Goal: Task Accomplishment & Management: Use online tool/utility

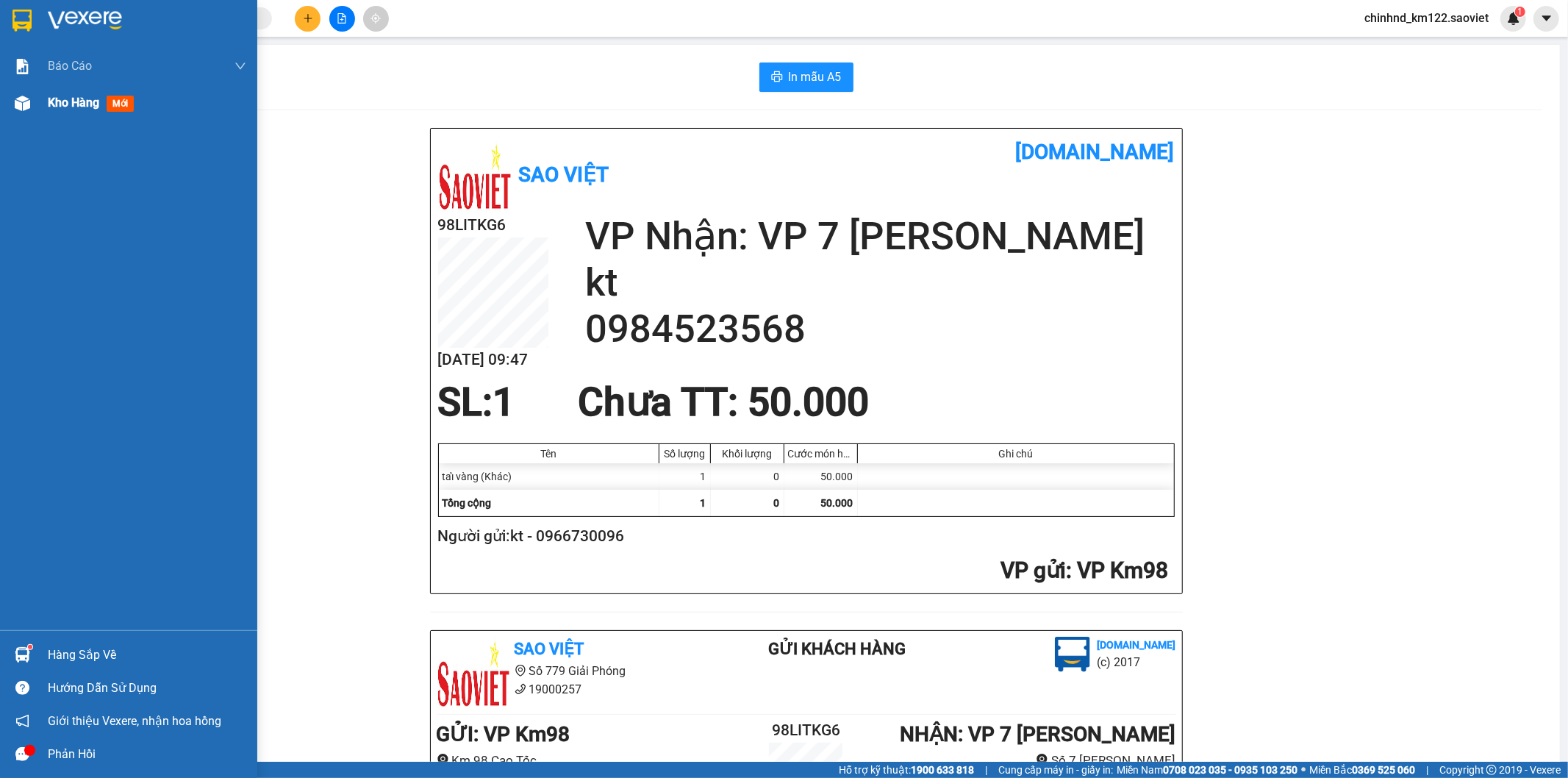
click at [81, 101] on span "Kho hàng" at bounding box center [73, 102] width 51 height 14
click at [84, 101] on span "Kho hàng" at bounding box center [73, 102] width 51 height 14
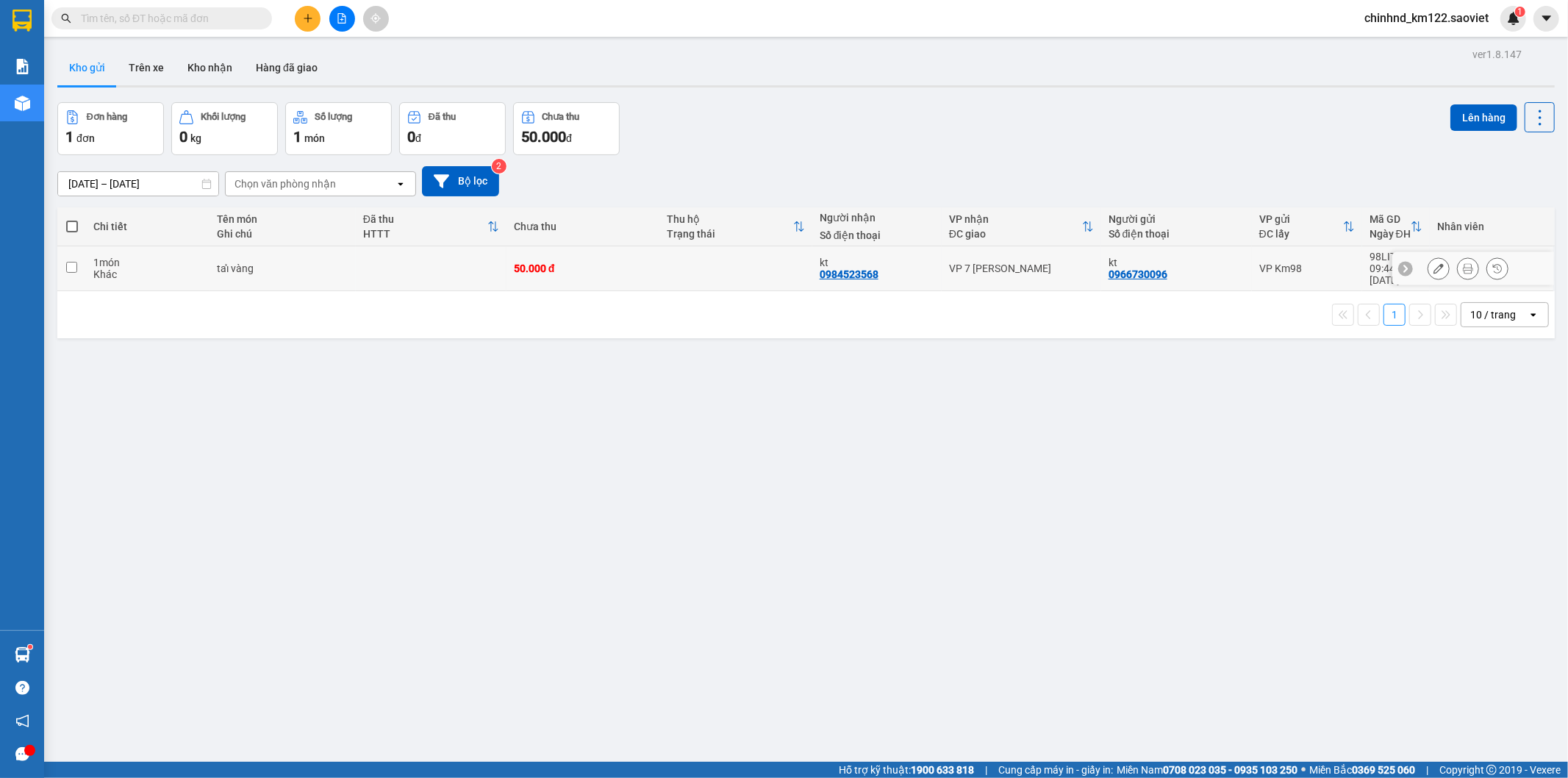
click at [298, 263] on div "taỉ vàng" at bounding box center [283, 268] width 132 height 11
checkbox input "true"
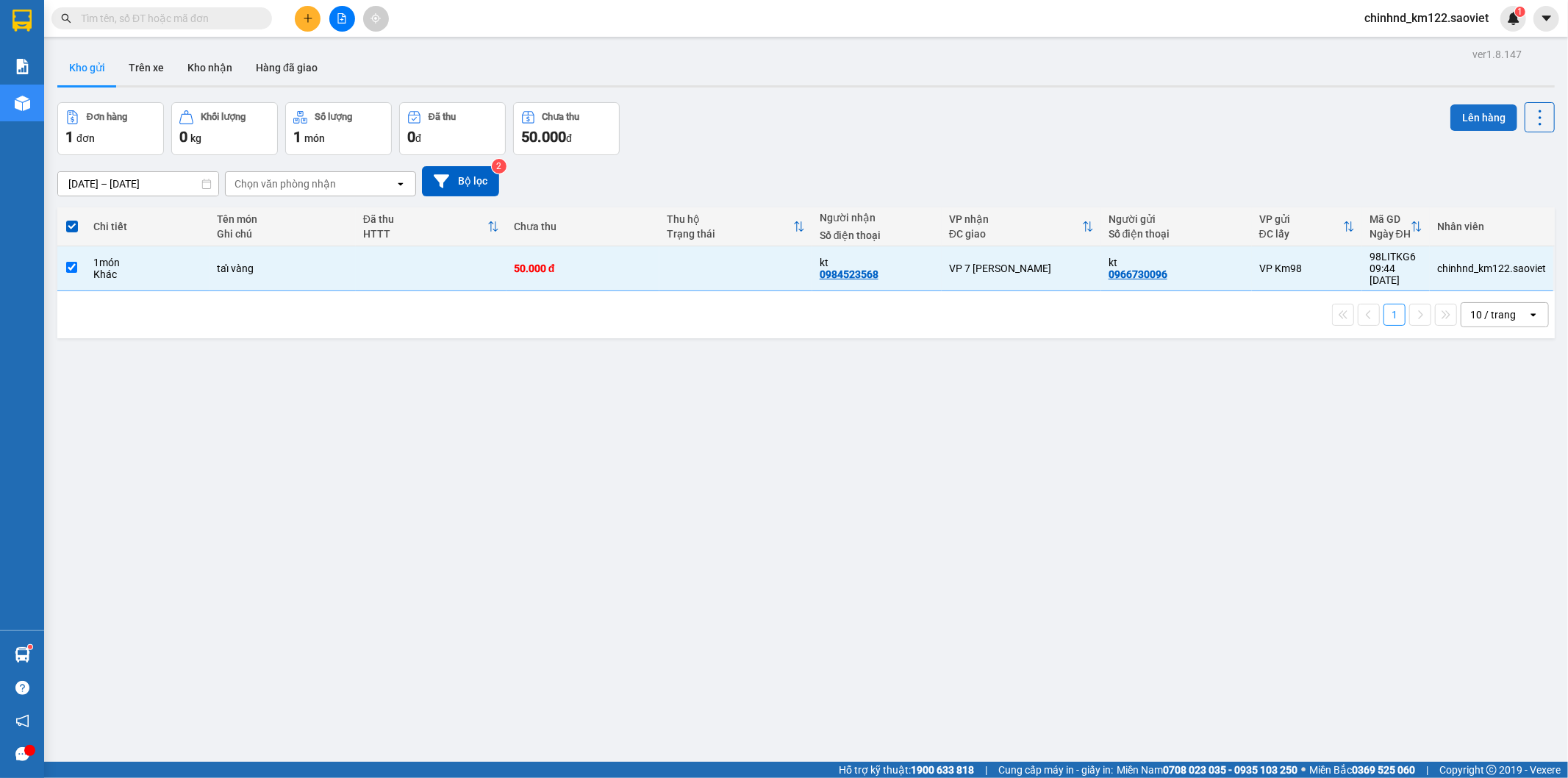
click at [1476, 109] on button "Lên hàng" at bounding box center [1483, 117] width 67 height 27
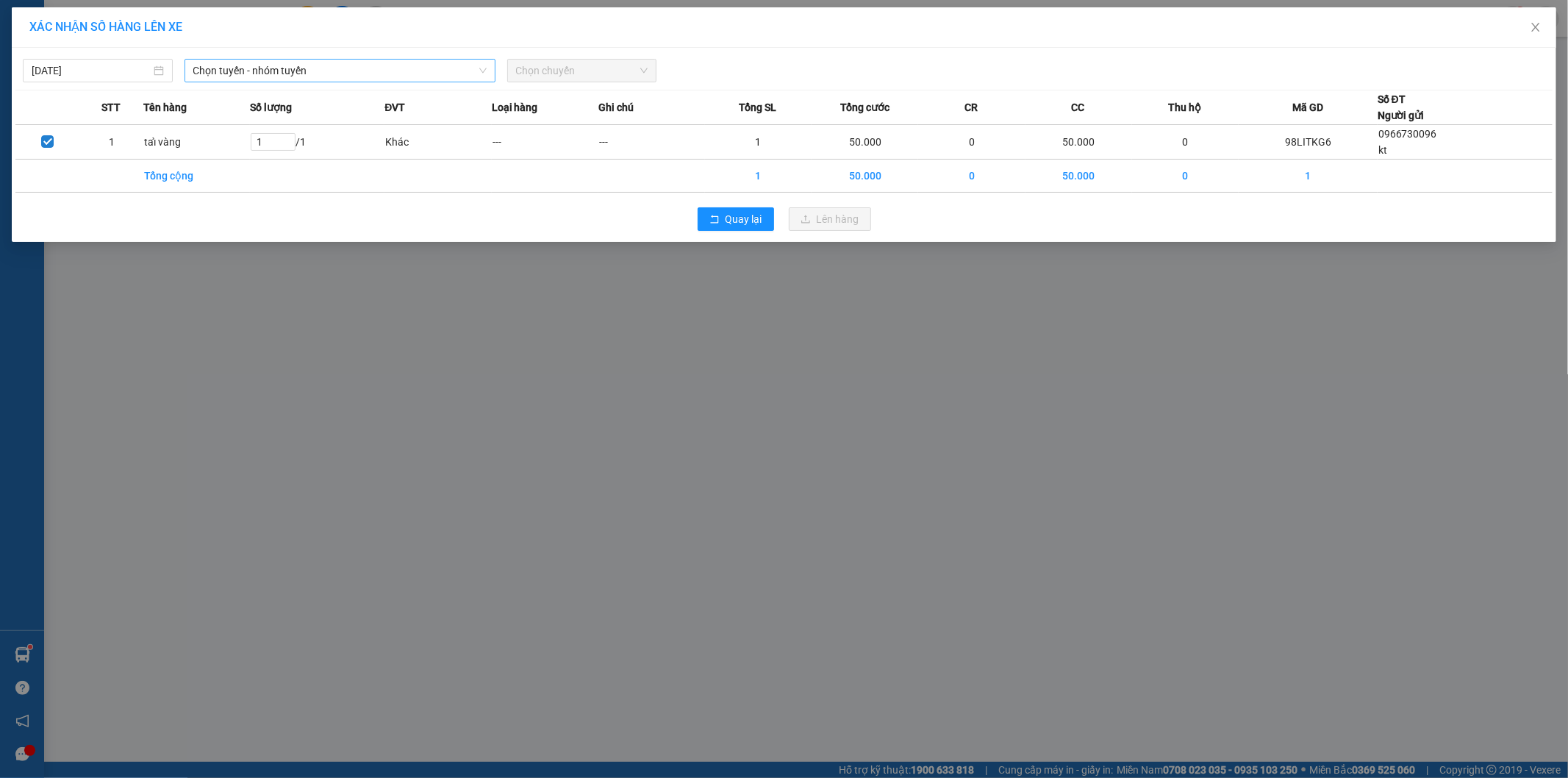
click at [312, 69] on span "Chọn tuyến - nhóm tuyến" at bounding box center [340, 70] width 293 height 22
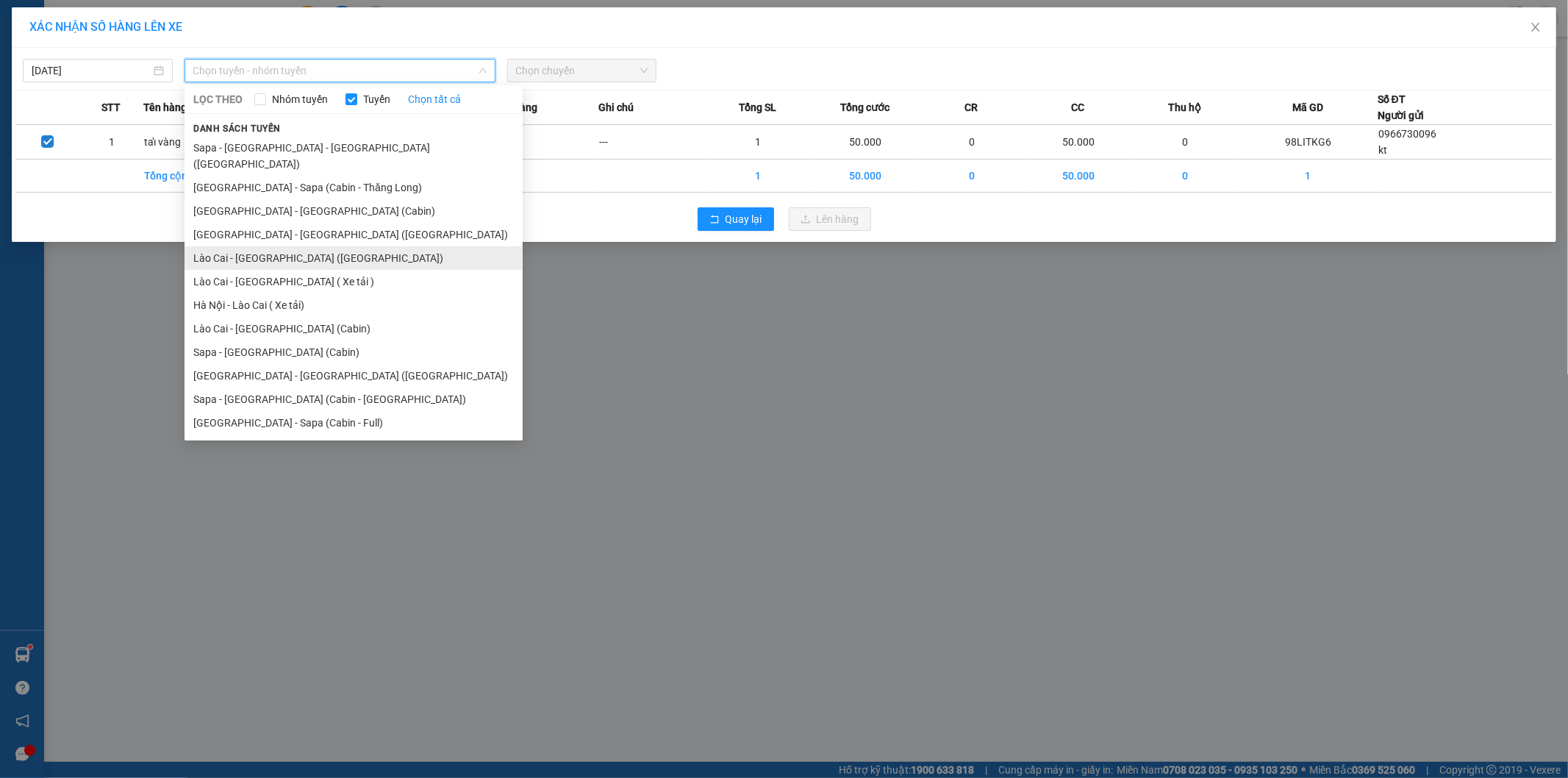
drag, startPoint x: 271, startPoint y: 241, endPoint x: 480, endPoint y: 138, distance: 233.0
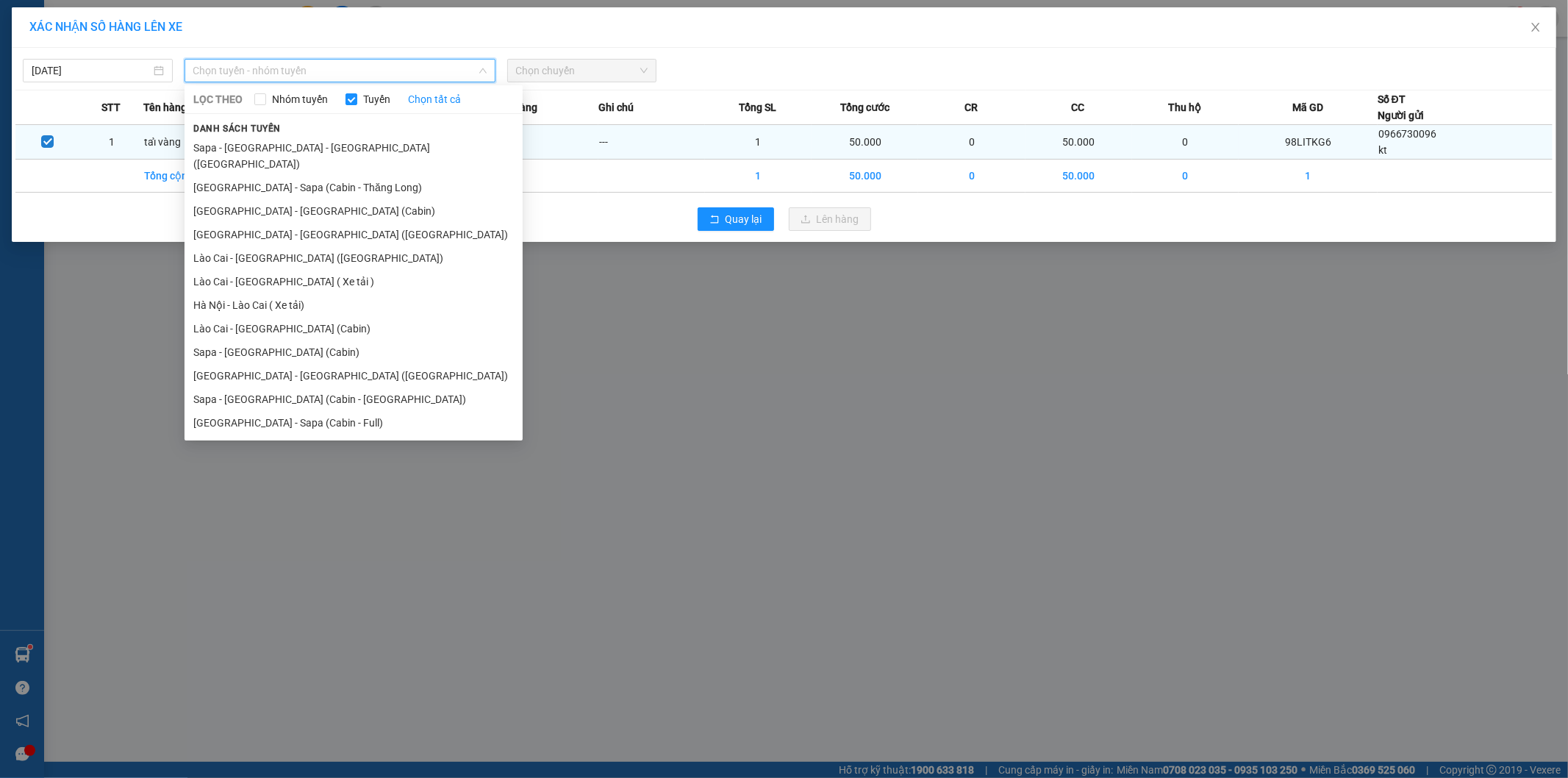
click at [298, 246] on li "Lào Cai - [GEOGRAPHIC_DATA] ([GEOGRAPHIC_DATA])" at bounding box center [354, 258] width 338 height 24
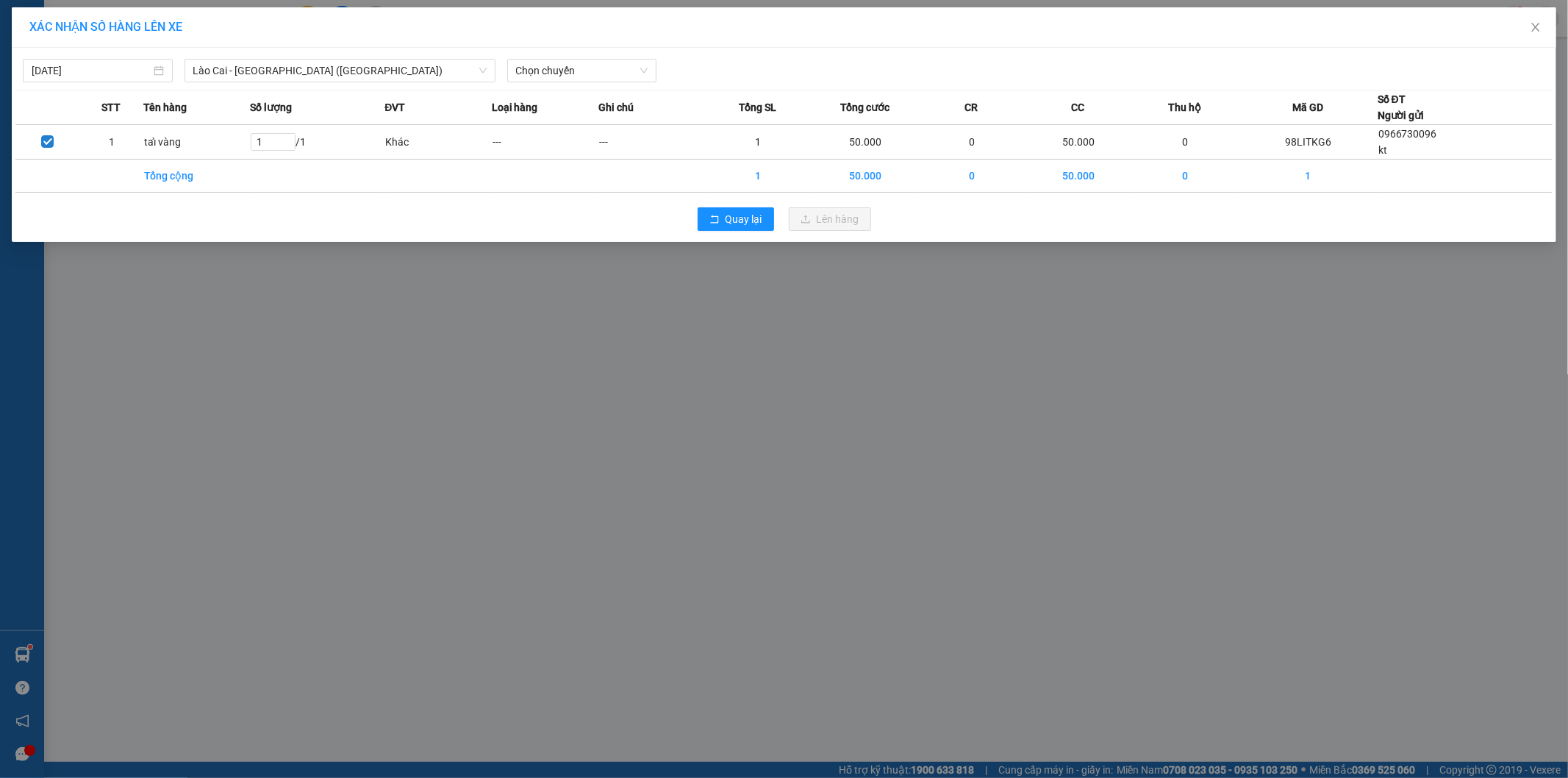
click at [597, 54] on div "[DATE] [GEOGRAPHIC_DATA] - [GEOGRAPHIC_DATA] ([GEOGRAPHIC_DATA]) LỌC THEO Nhóm …" at bounding box center [784, 67] width 1537 height 31
click at [597, 66] on span "Chọn chuyến" at bounding box center [582, 70] width 132 height 22
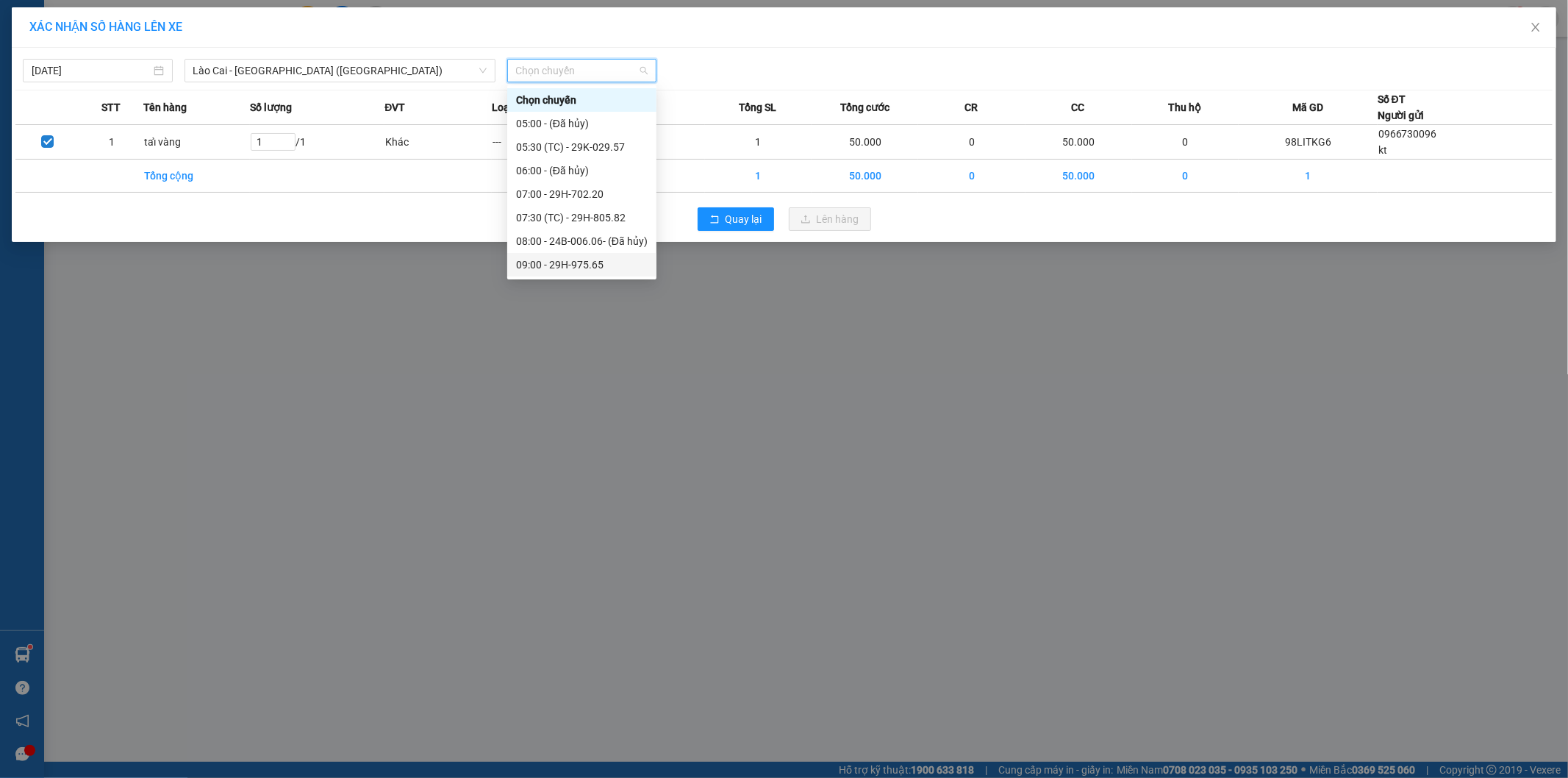
click at [581, 267] on div "09:00 - 29H-975.65" at bounding box center [582, 265] width 132 height 16
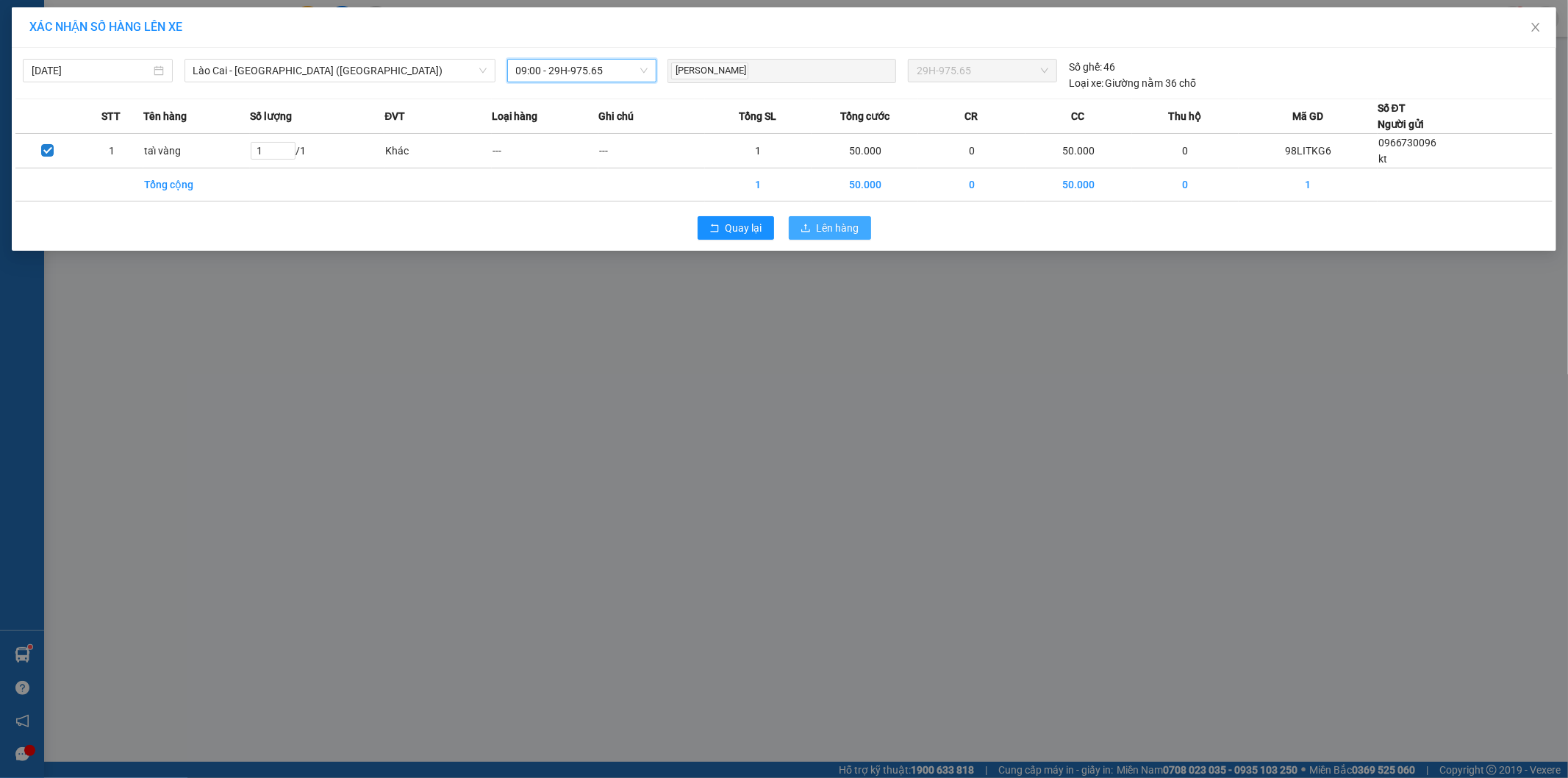
click at [841, 219] on span "Lên hàng" at bounding box center [838, 228] width 42 height 16
